Goal: Check status: Check status

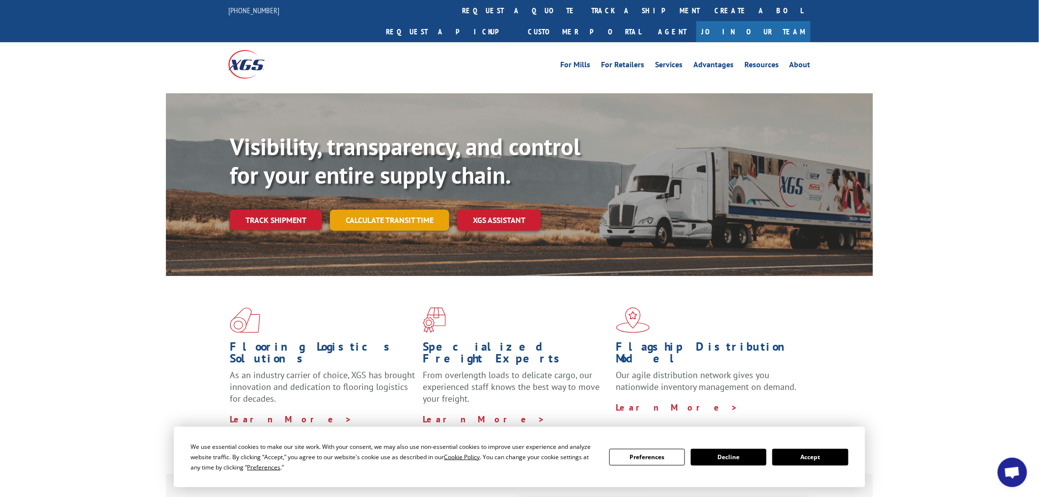
click at [397, 210] on link "Calculate transit time" at bounding box center [389, 220] width 119 height 21
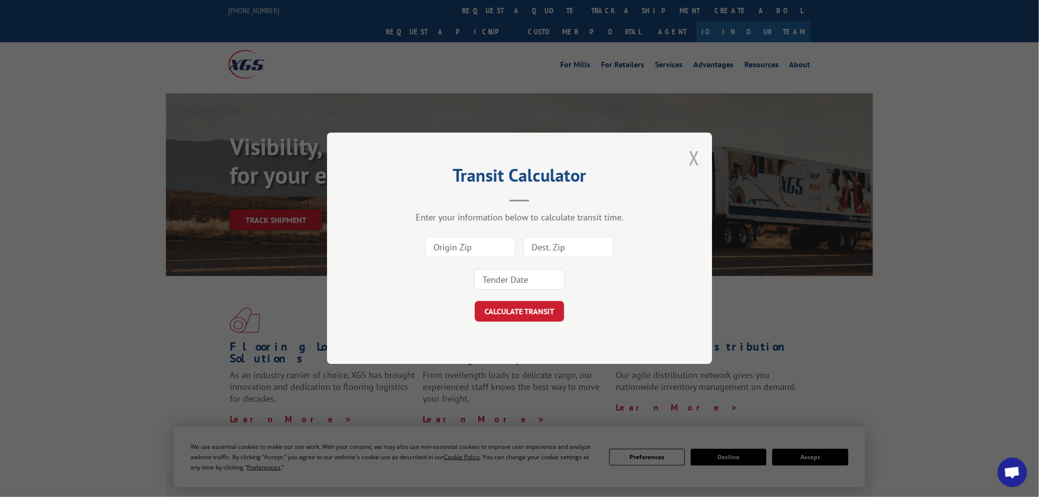
click at [698, 164] on button "Close modal" at bounding box center [694, 158] width 11 height 26
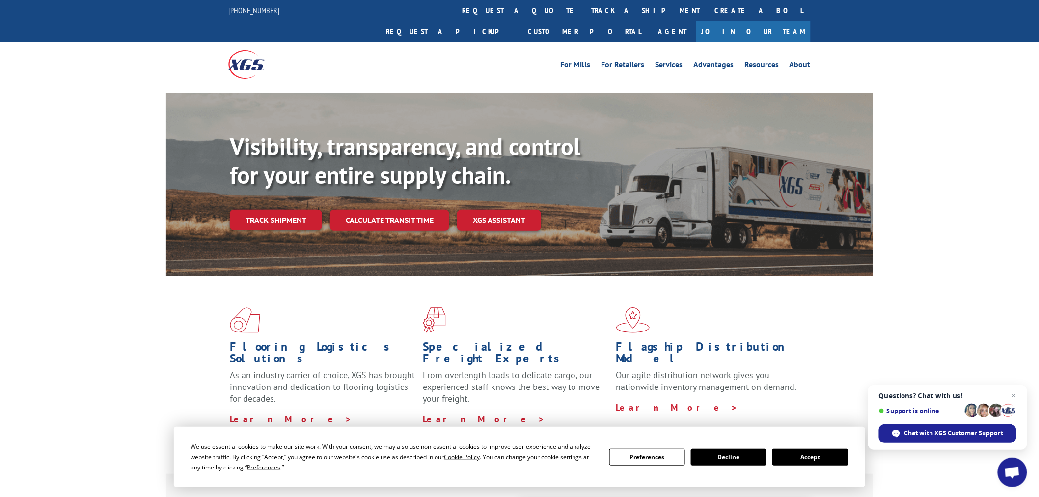
drag, startPoint x: 291, startPoint y: 200, endPoint x: 299, endPoint y: 216, distance: 17.8
click at [291, 210] on link "Track shipment" at bounding box center [276, 220] width 92 height 21
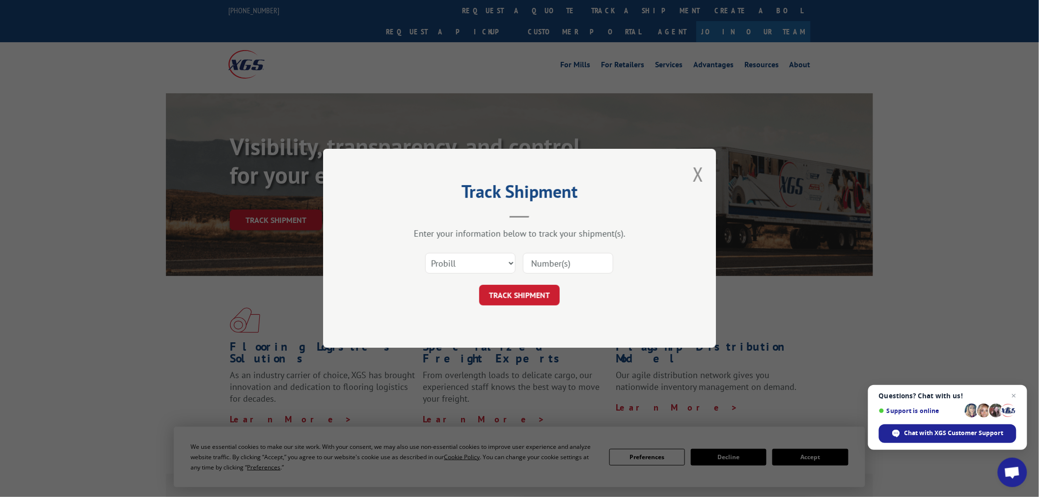
click at [557, 254] on input at bounding box center [568, 263] width 90 height 21
paste input "643229"
type input "643229"
click at [535, 291] on button "TRACK SHIPMENT" at bounding box center [519, 295] width 81 height 21
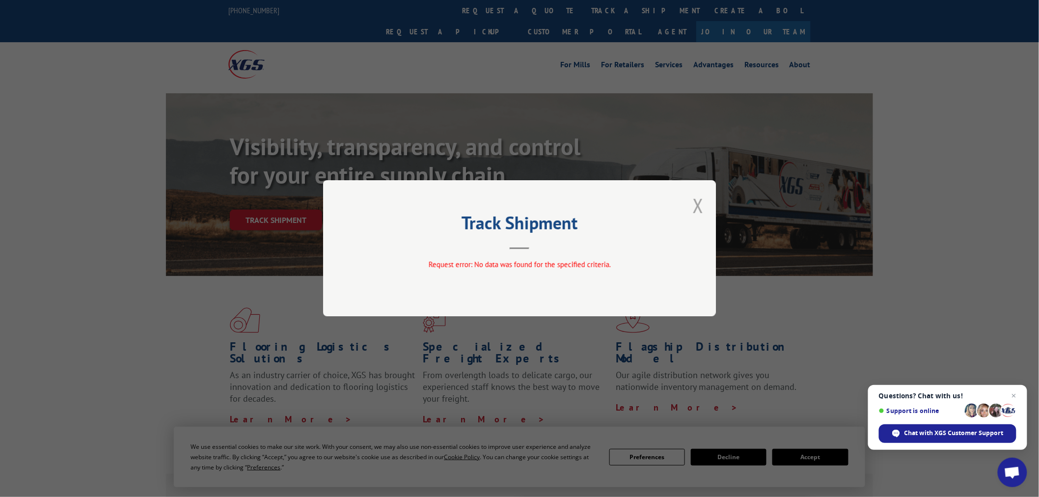
click at [697, 213] on button "Close modal" at bounding box center [698, 205] width 11 height 26
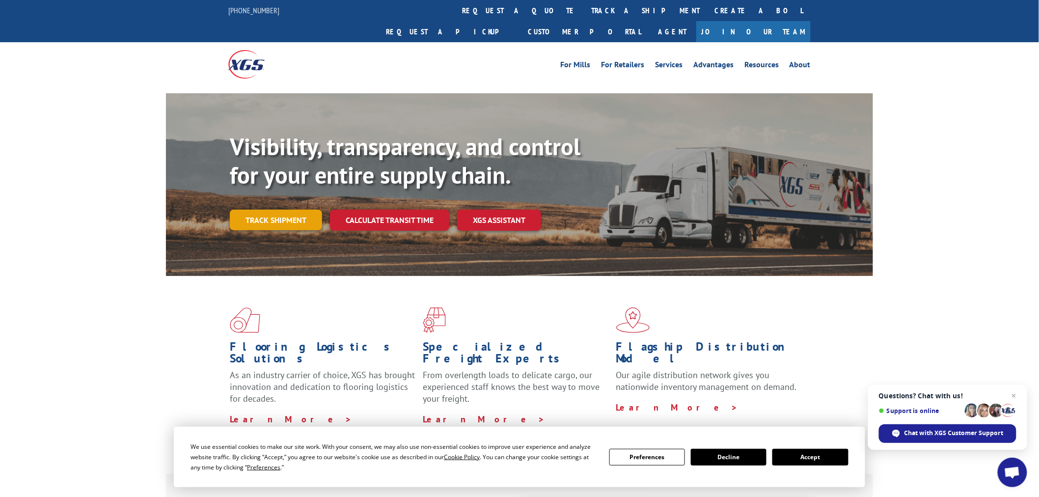
click at [296, 210] on link "Track shipment" at bounding box center [276, 220] width 92 height 21
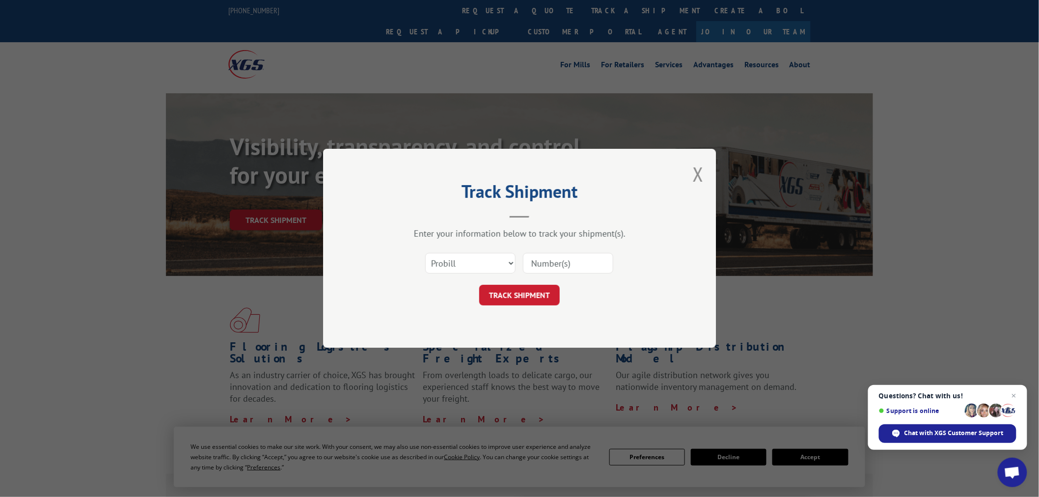
click at [485, 273] on div "Select category... Probill BOL PO" at bounding box center [470, 263] width 89 height 23
click at [479, 267] on select "Select category... Probill BOL PO" at bounding box center [470, 263] width 90 height 21
select select "po"
click at [425, 253] on select "Select category... Probill BOL PO" at bounding box center [470, 263] width 90 height 21
drag, startPoint x: 521, startPoint y: 270, endPoint x: 534, endPoint y: 266, distance: 13.4
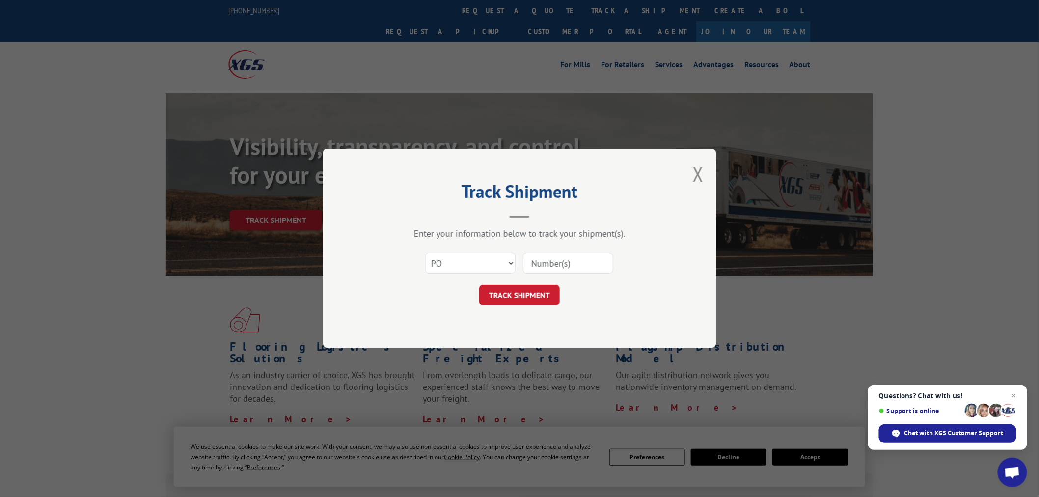
click at [522, 269] on div "Select category... Probill BOL PO" at bounding box center [519, 263] width 295 height 32
click at [534, 266] on input at bounding box center [568, 263] width 90 height 21
paste input "37539119"
type input "37539119"
click at [539, 287] on button "TRACK SHIPMENT" at bounding box center [519, 295] width 81 height 21
